Goal: Check status: Check status

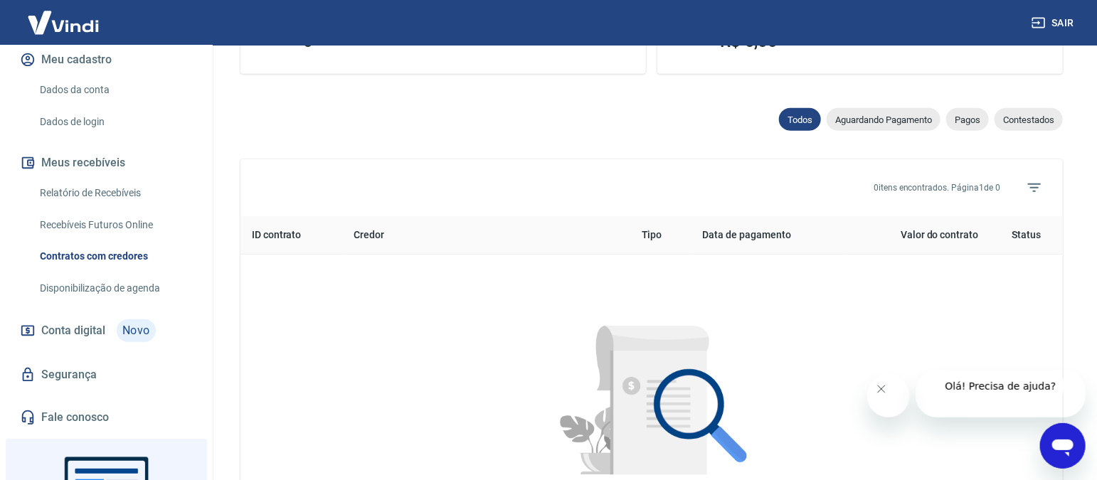
scroll to position [445, 0]
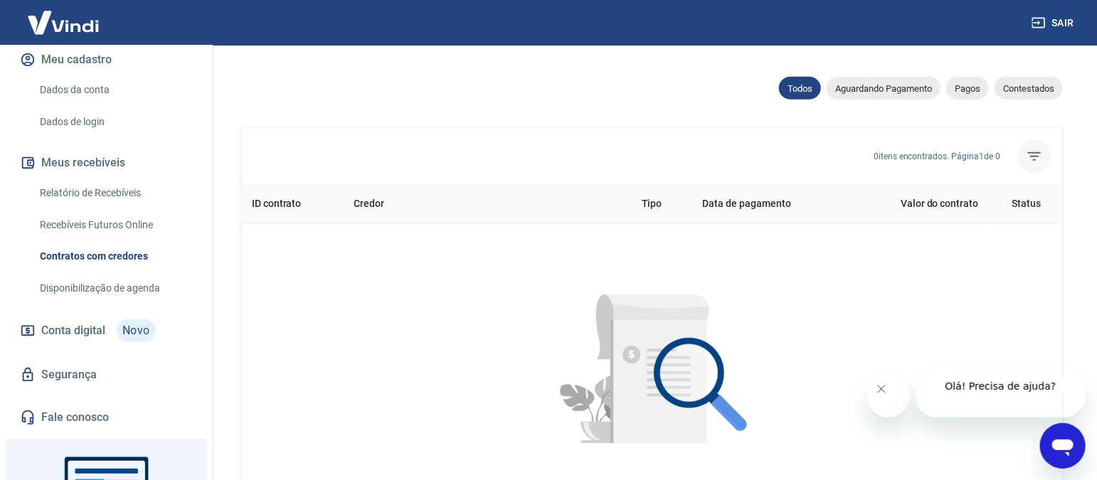
click at [1035, 159] on icon "Filtros" at bounding box center [1034, 156] width 17 height 17
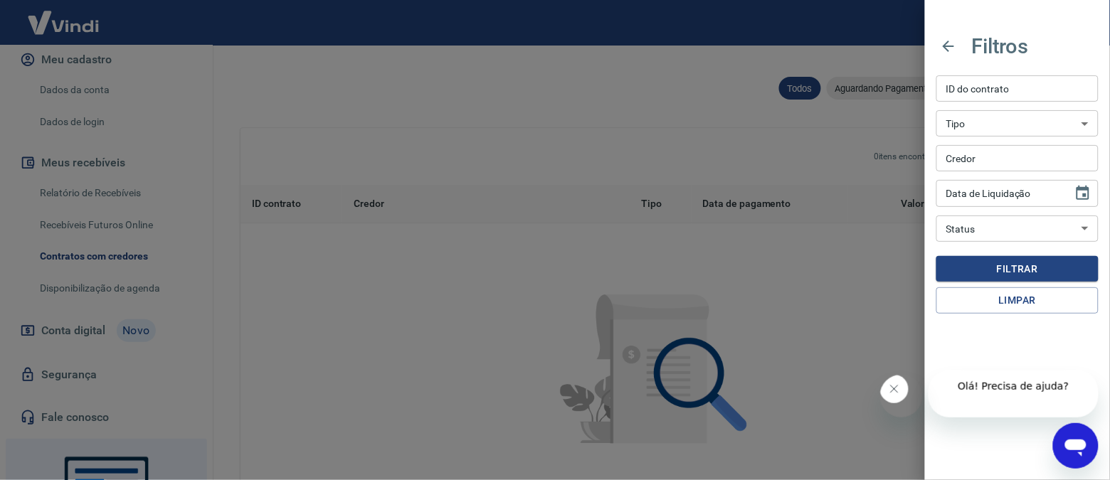
click at [1035, 159] on input "Credor" at bounding box center [1017, 158] width 162 height 26
click at [300, 131] on div at bounding box center [555, 240] width 1110 height 480
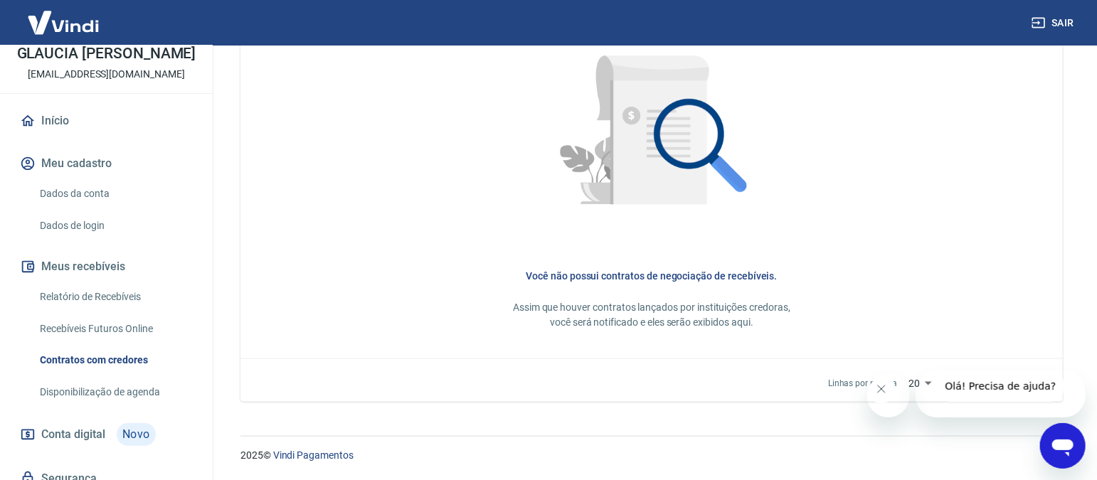
scroll to position [177, 0]
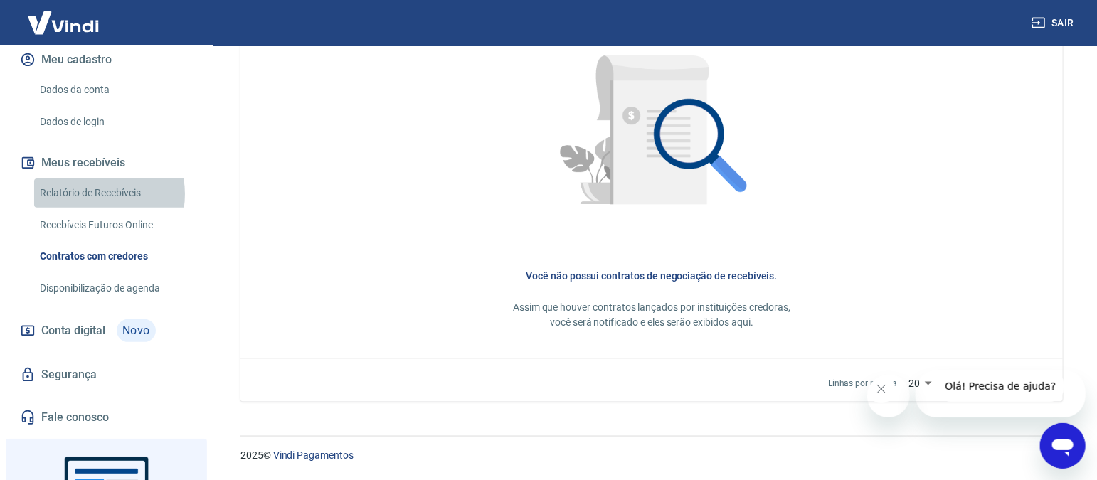
click at [87, 208] on link "Relatório de Recebíveis" at bounding box center [114, 193] width 161 height 29
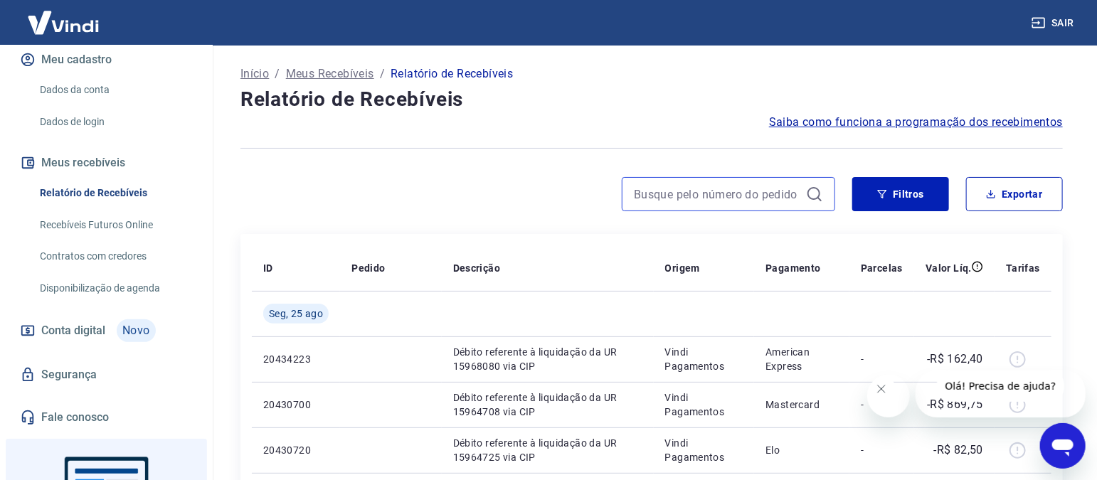
click at [769, 195] on input at bounding box center [717, 194] width 166 height 21
click at [664, 166] on div at bounding box center [651, 148] width 822 height 35
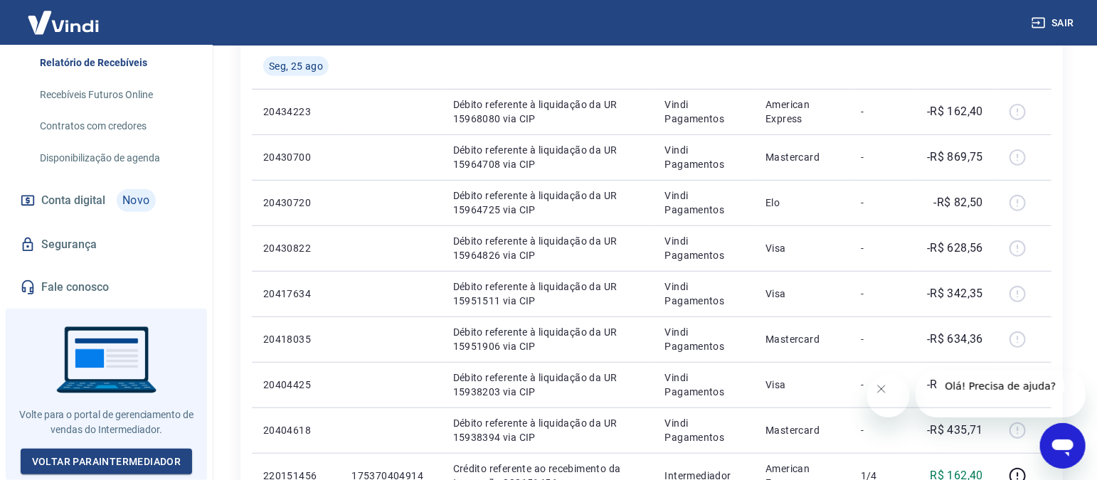
scroll to position [266, 0]
